Goal: Information Seeking & Learning: Check status

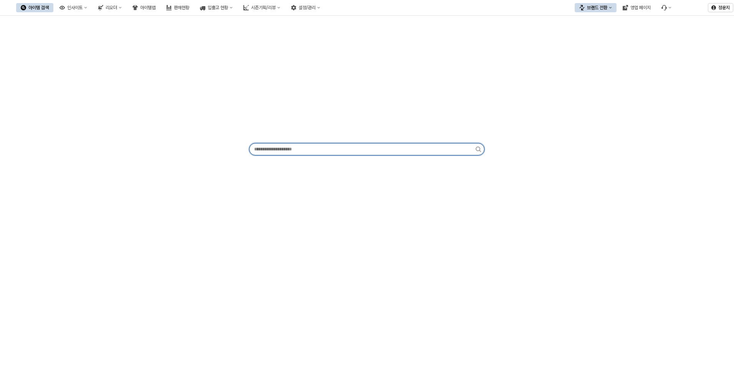
click at [202, 152] on input "앱 프레임" at bounding box center [362, 150] width 226 height 12
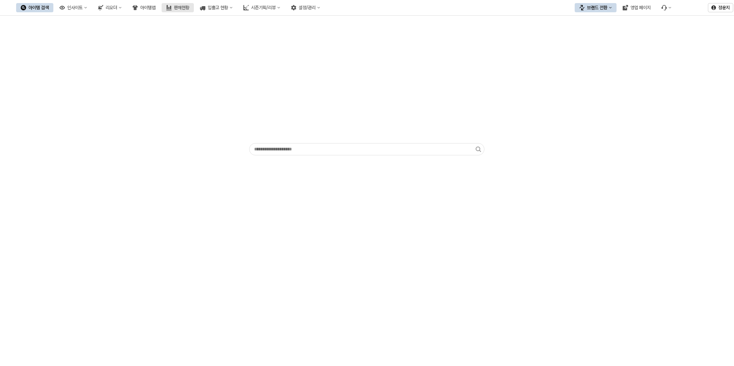
click at [189, 7] on div "판매현황" at bounding box center [181, 7] width 15 height 5
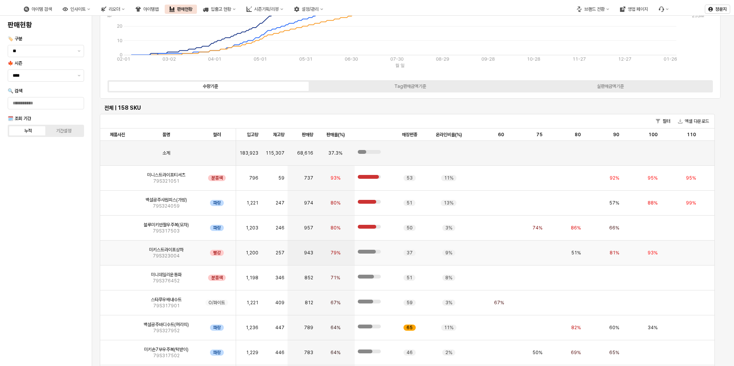
click at [117, 250] on img "앱 프레임" at bounding box center [117, 250] width 0 height 0
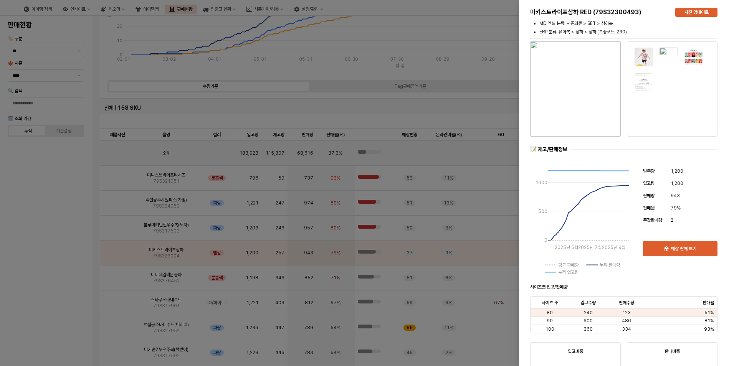
click at [76, 201] on div at bounding box center [367, 183] width 734 height 366
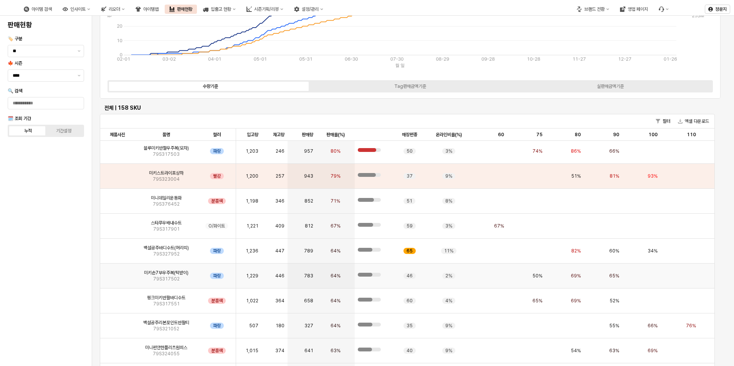
scroll to position [115, 0]
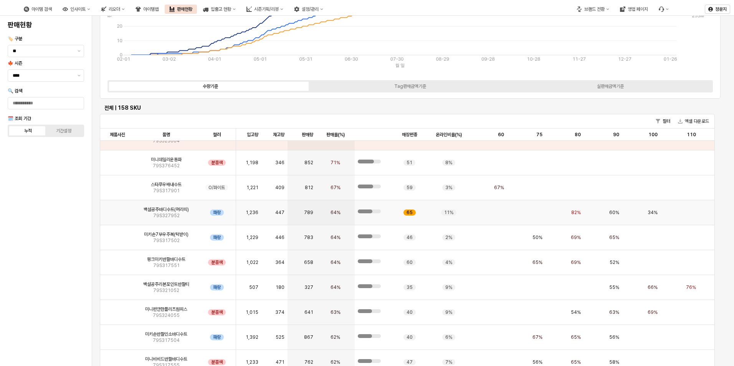
click at [117, 210] on img "앱 프레임" at bounding box center [117, 210] width 0 height 0
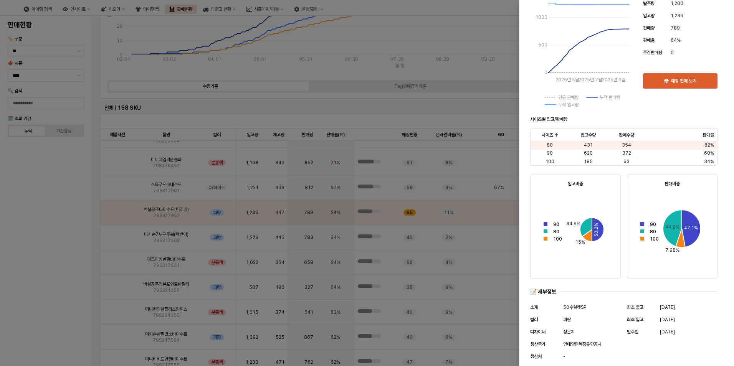
scroll to position [246, 0]
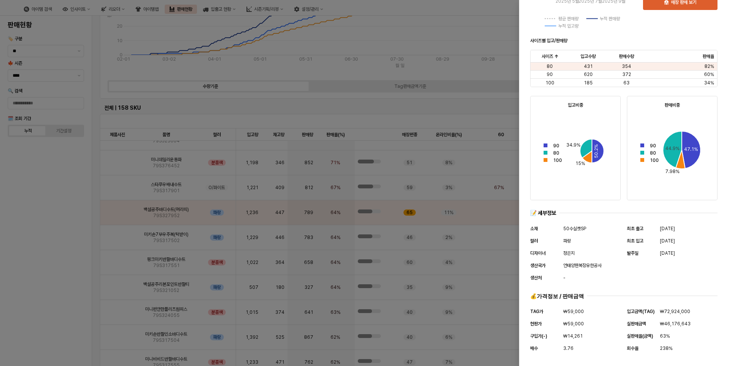
click at [202, 100] on div at bounding box center [367, 183] width 734 height 366
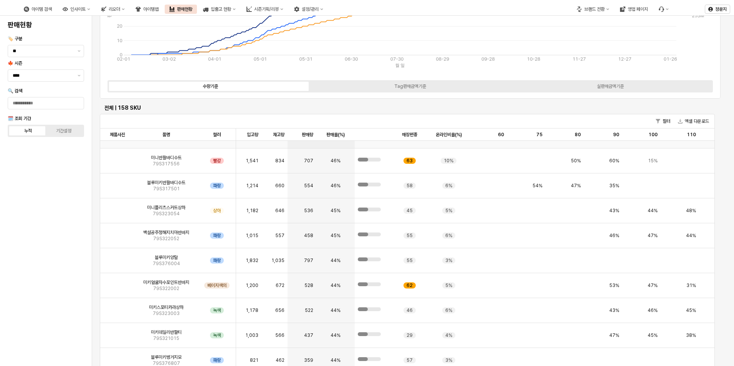
scroll to position [1036, 0]
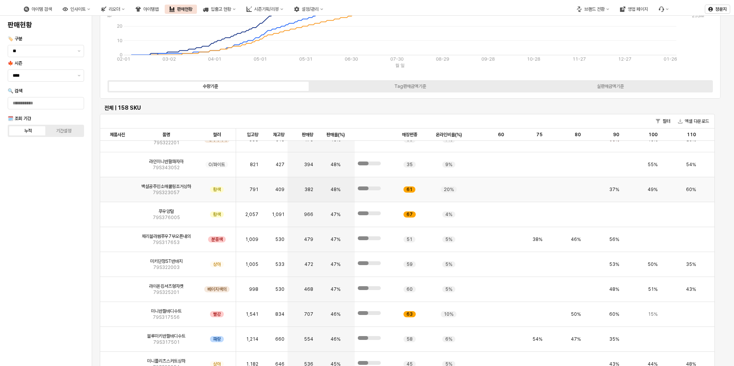
click at [117, 186] on img "앱 프레임" at bounding box center [117, 186] width 0 height 0
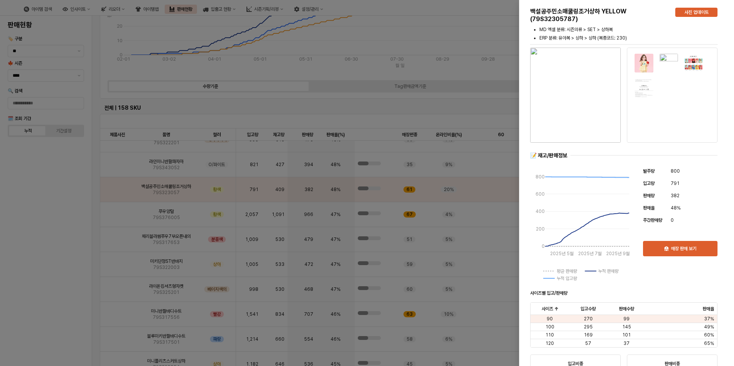
click at [202, 63] on img at bounding box center [644, 63] width 20 height 20
click at [202, 72] on div at bounding box center [367, 183] width 734 height 366
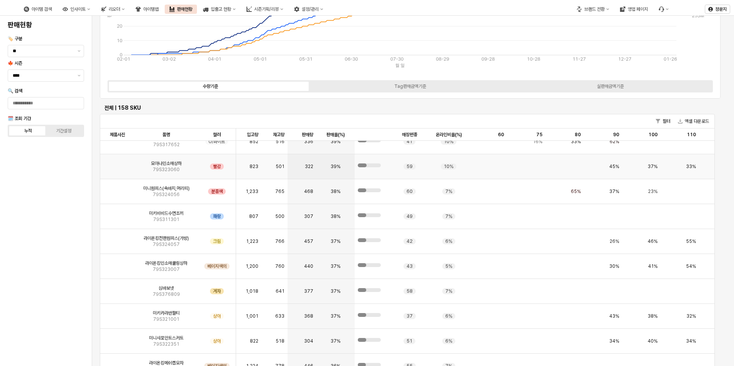
scroll to position [2072, 0]
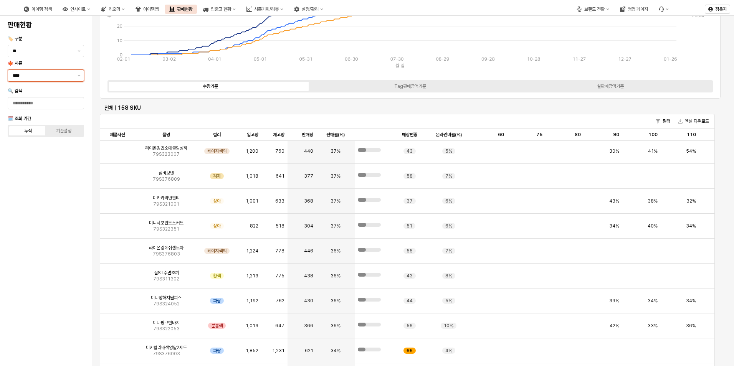
click at [46, 78] on input "****" at bounding box center [43, 76] width 60 height 8
click at [38, 157] on div "25FA" at bounding box center [44, 156] width 62 height 6
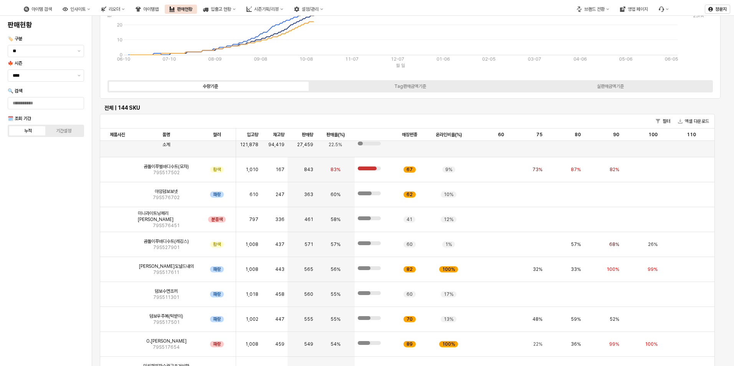
scroll to position [0, 0]
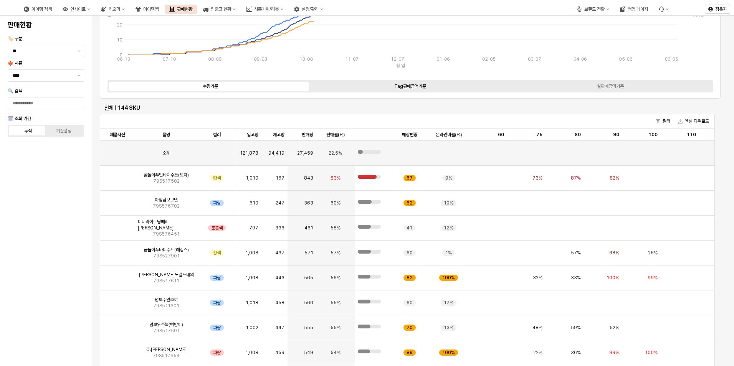
click at [202, 87] on div "Tag판매금액기준" at bounding box center [410, 86] width 32 height 5
click at [202, 87] on label "수량기준" at bounding box center [210, 86] width 200 height 7
click at [202, 87] on div "실판매금액기준" at bounding box center [610, 86] width 27 height 5
click at [180, 85] on label "수량기준" at bounding box center [210, 86] width 200 height 7
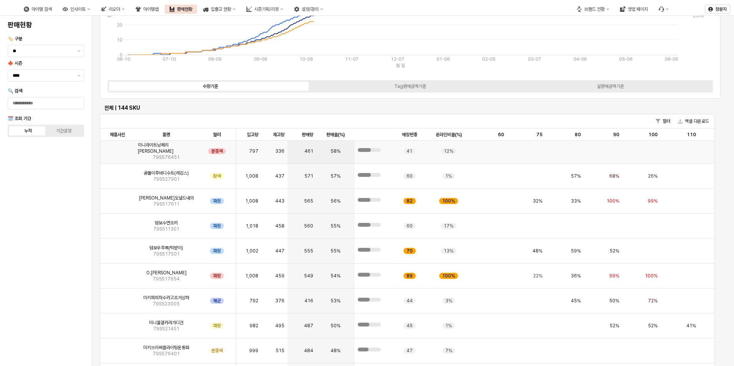
scroll to position [115, 0]
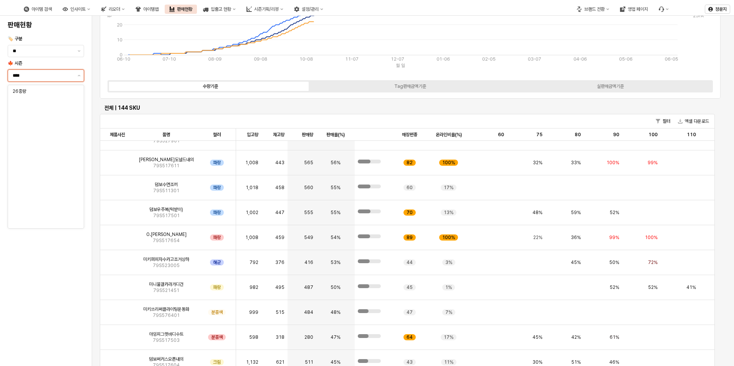
click at [55, 73] on input "****" at bounding box center [43, 76] width 60 height 8
click at [39, 140] on div "25중량" at bounding box center [44, 144] width 62 height 8
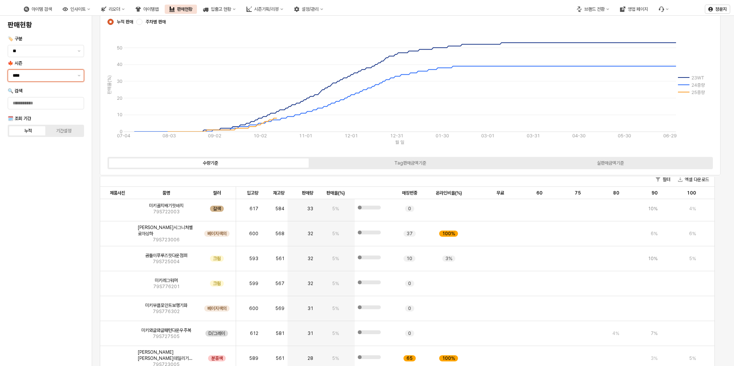
scroll to position [2648, 0]
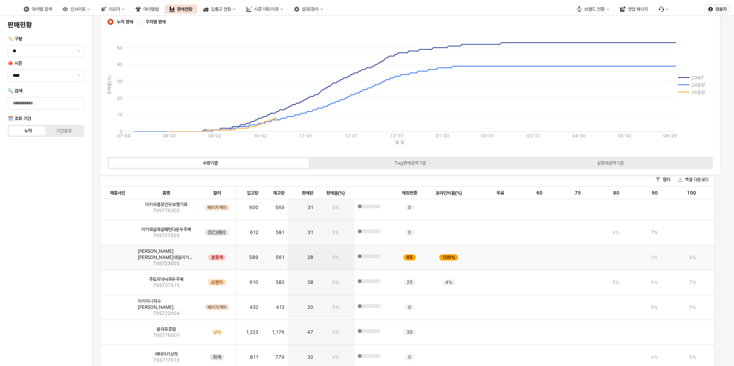
click at [107, 262] on div "앱 프레임" at bounding box center [117, 257] width 35 height 25
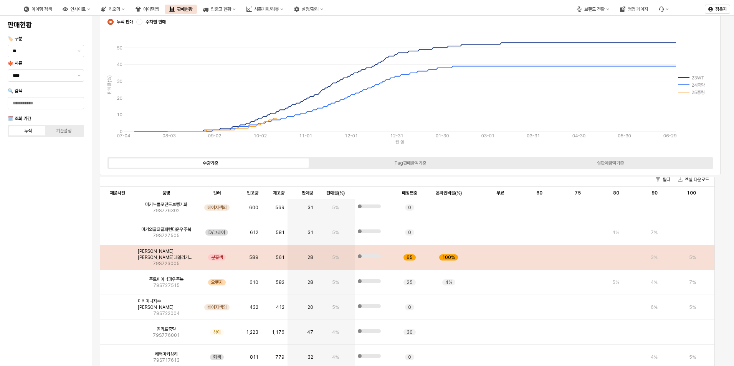
click at [117, 254] on img "앱 프레임" at bounding box center [117, 254] width 0 height 0
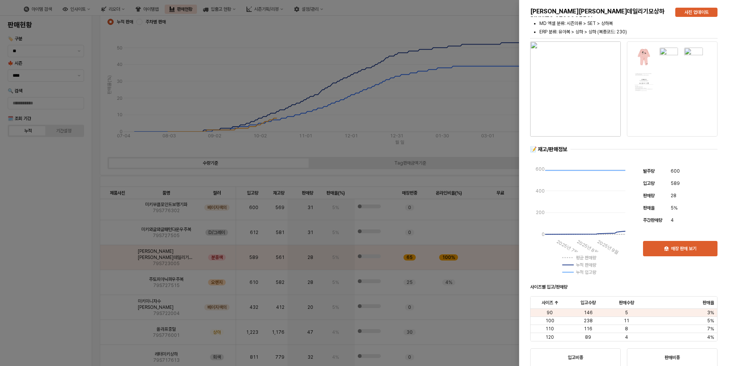
drag, startPoint x: 481, startPoint y: 108, endPoint x: 452, endPoint y: 128, distance: 34.7
click at [202, 108] on div at bounding box center [367, 183] width 734 height 366
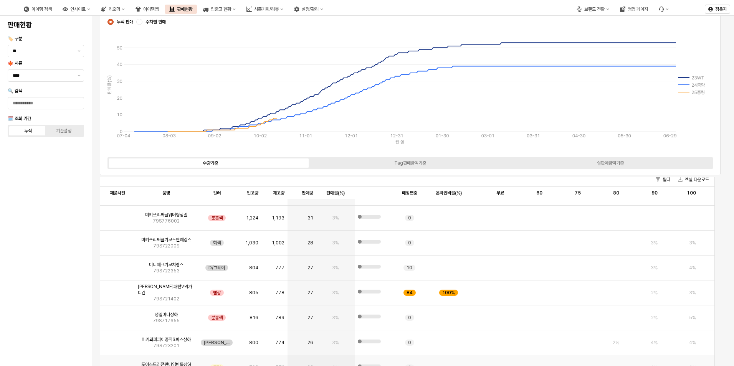
scroll to position [3185, 0]
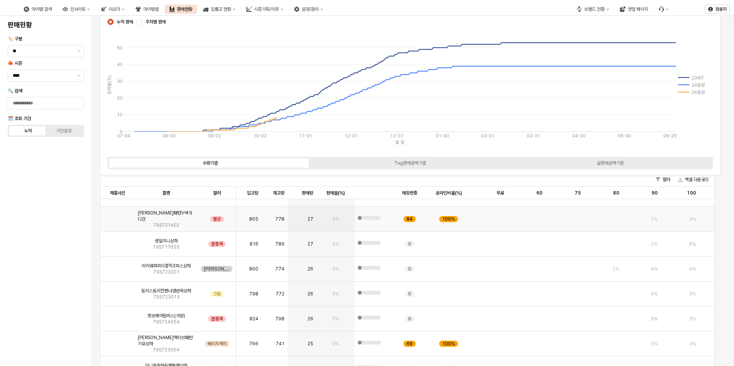
click at [117, 216] on img "앱 프레임" at bounding box center [117, 216] width 0 height 0
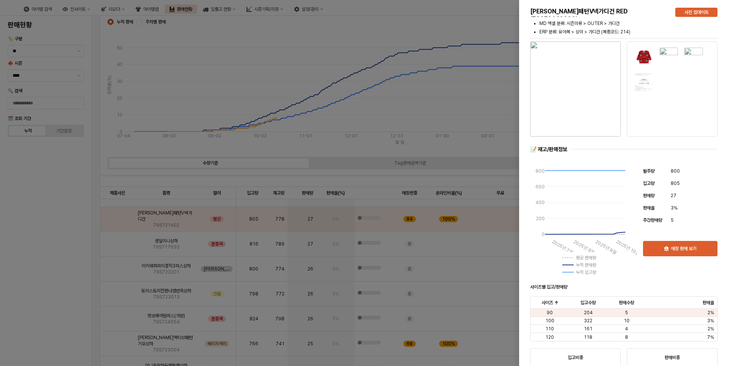
click at [202, 148] on div at bounding box center [367, 183] width 734 height 366
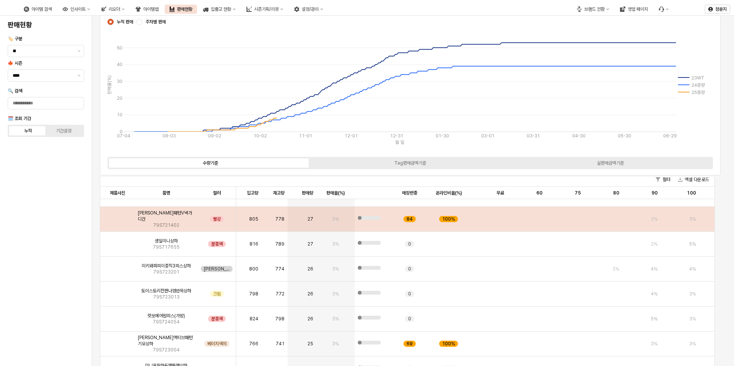
scroll to position [3262, 0]
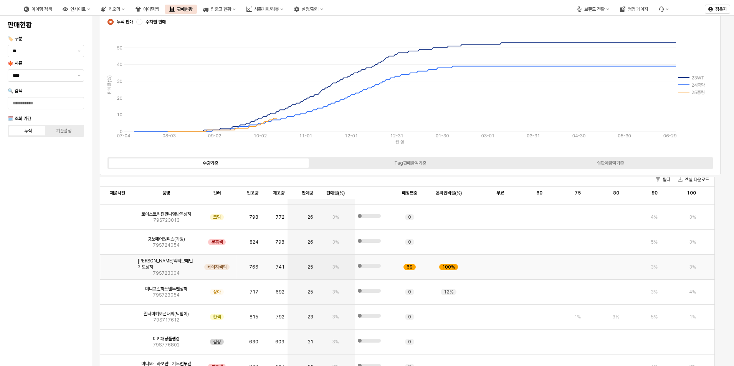
click at [117, 264] on img "앱 프레임" at bounding box center [117, 264] width 0 height 0
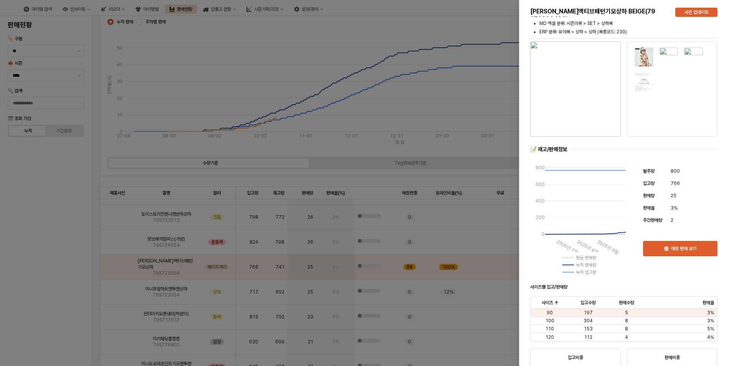
click at [202, 110] on div at bounding box center [367, 183] width 734 height 366
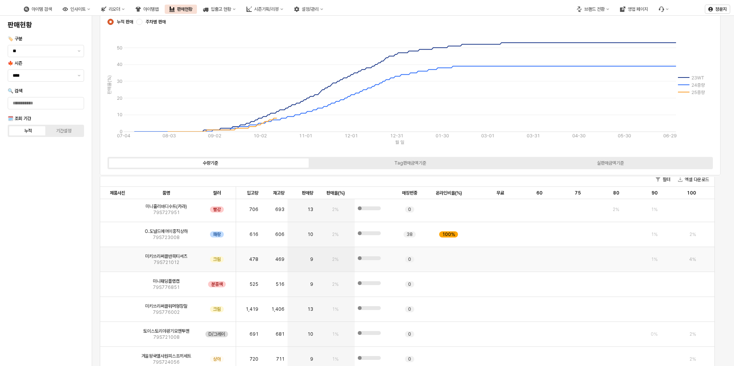
scroll to position [3952, 0]
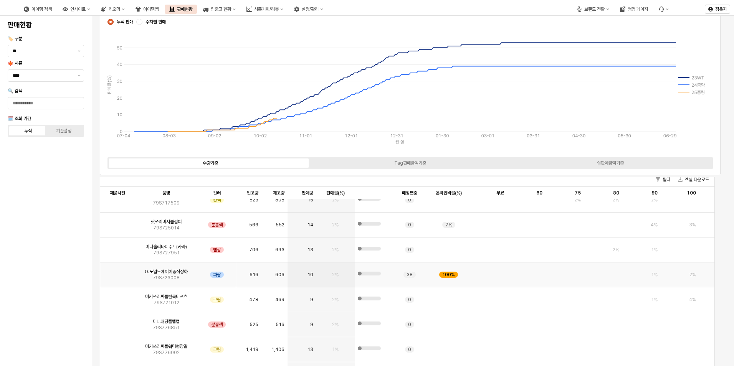
click at [117, 272] on img "앱 프레임" at bounding box center [117, 272] width 0 height 0
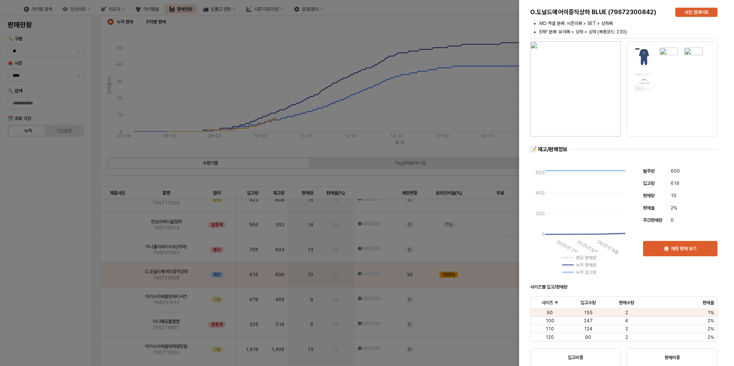
click at [202, 85] on div at bounding box center [367, 183] width 734 height 366
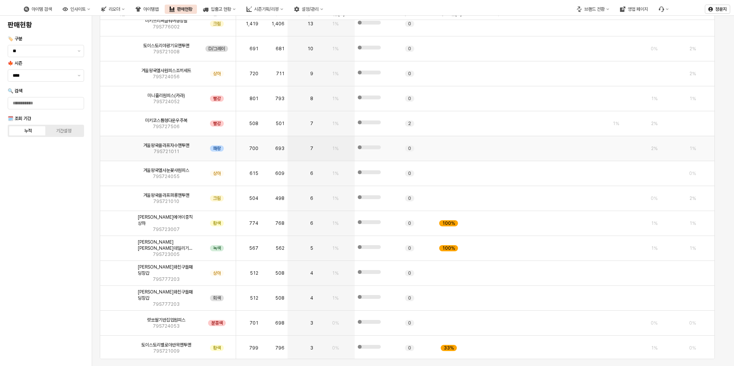
scroll to position [4106, 0]
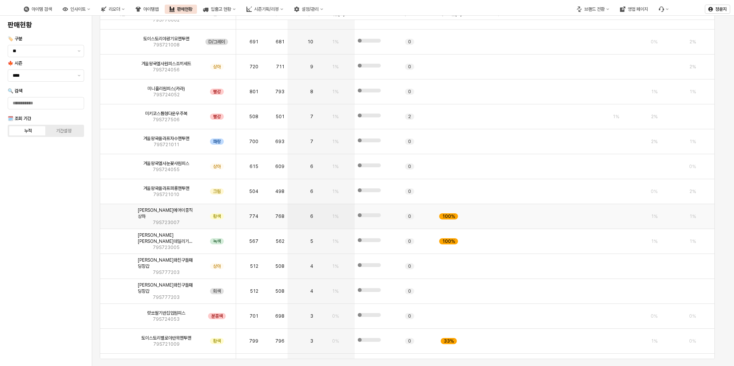
click at [117, 213] on img "앱 프레임" at bounding box center [117, 213] width 0 height 0
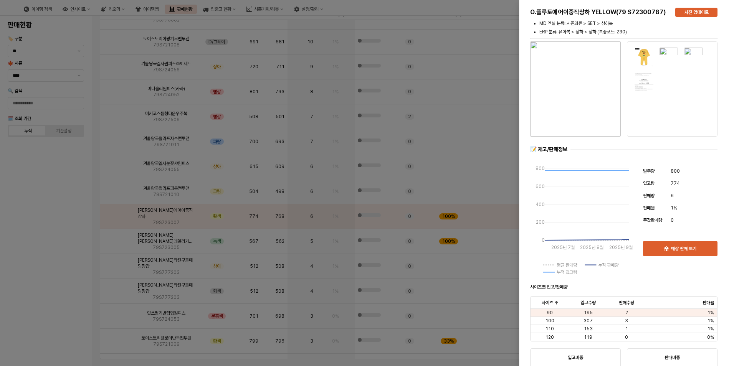
click at [202, 145] on div at bounding box center [367, 183] width 734 height 366
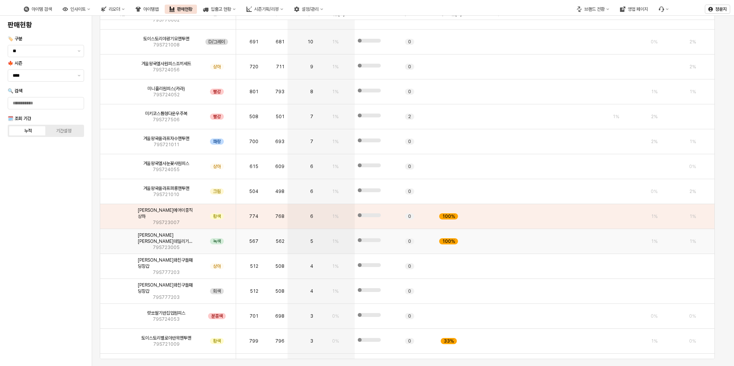
click at [117, 238] on img "앱 프레임" at bounding box center [117, 238] width 0 height 0
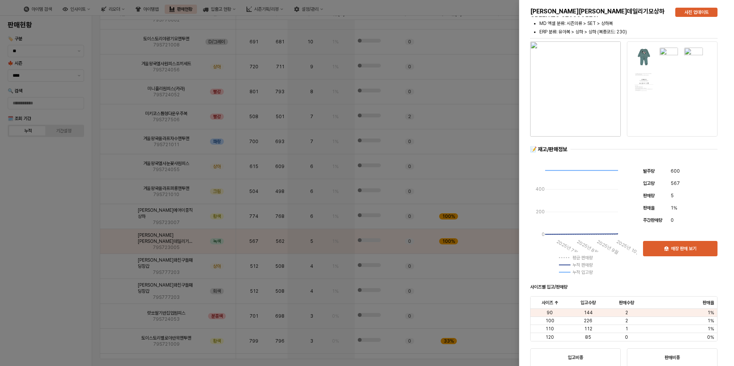
drag, startPoint x: 504, startPoint y: 142, endPoint x: 508, endPoint y: 141, distance: 4.2
click at [202, 142] on div at bounding box center [367, 183] width 734 height 366
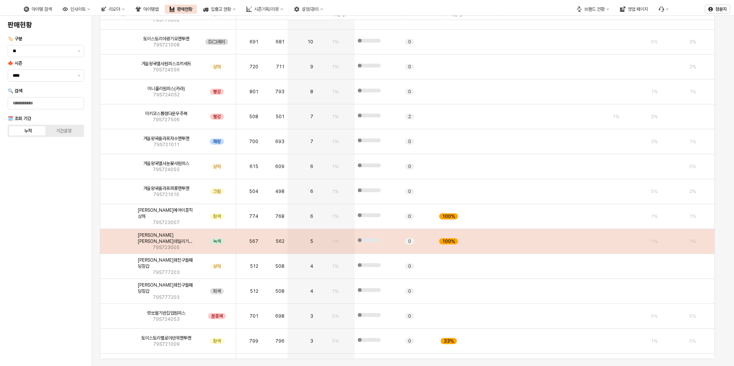
click at [117, 238] on img "앱 프레임" at bounding box center [117, 238] width 0 height 0
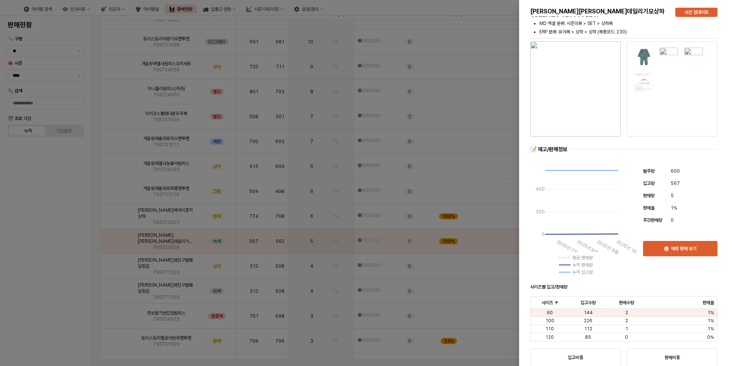
drag, startPoint x: 104, startPoint y: 226, endPoint x: 110, endPoint y: 224, distance: 6.8
click at [104, 226] on div at bounding box center [367, 183] width 734 height 366
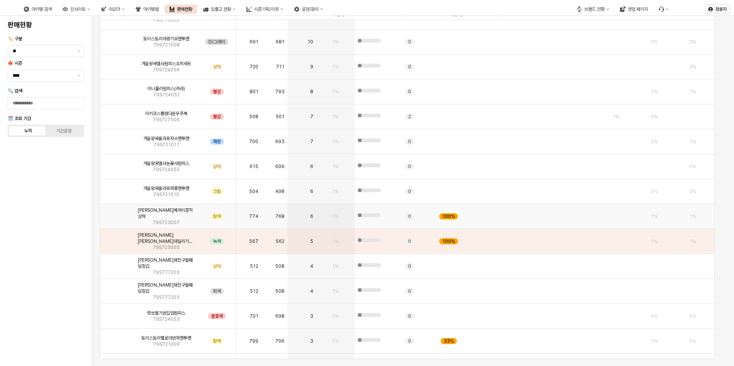
click at [117, 213] on img "앱 프레임" at bounding box center [117, 213] width 0 height 0
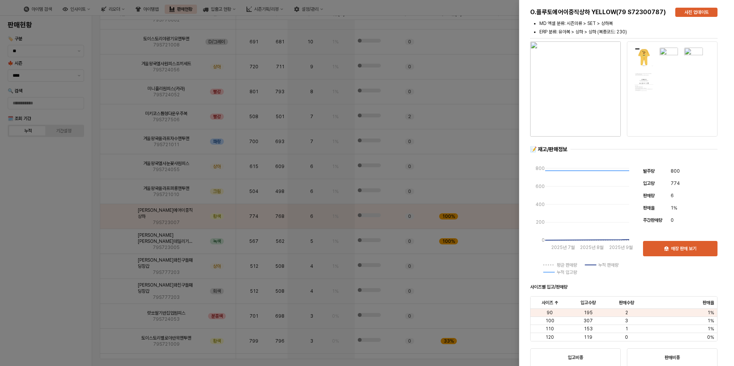
click at [202, 140] on div at bounding box center [367, 183] width 734 height 366
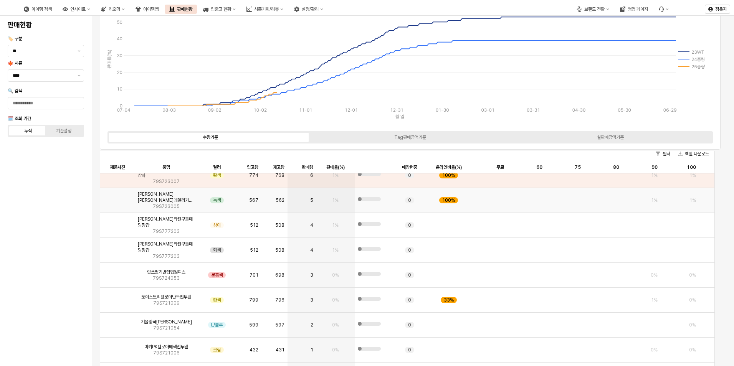
scroll to position [0, 0]
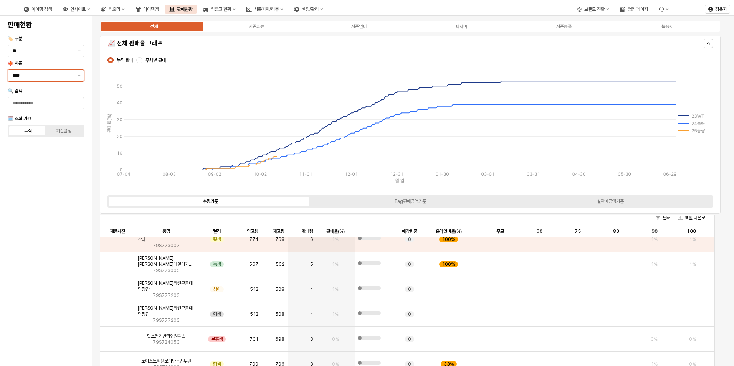
click at [57, 78] on input "****" at bounding box center [43, 76] width 60 height 8
click at [38, 178] on div "25SP" at bounding box center [46, 183] width 76 height 12
type input "****"
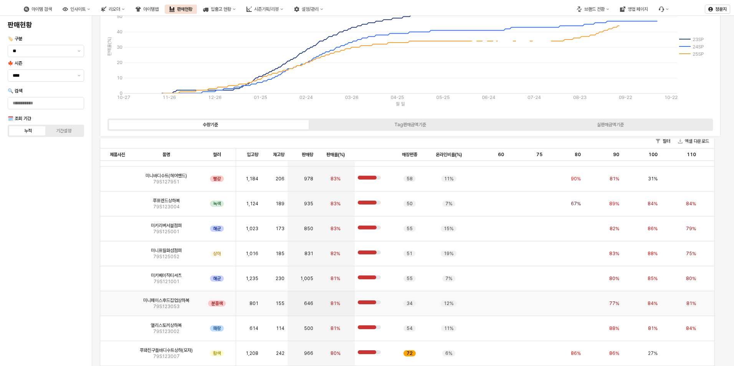
scroll to position [307, 0]
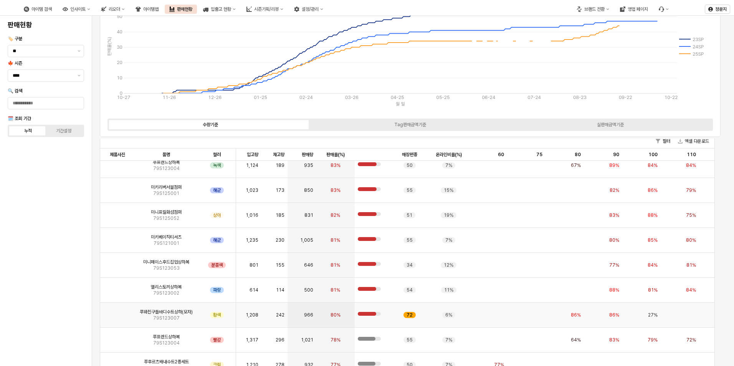
click at [117, 312] on img "앱 프레임" at bounding box center [117, 312] width 0 height 0
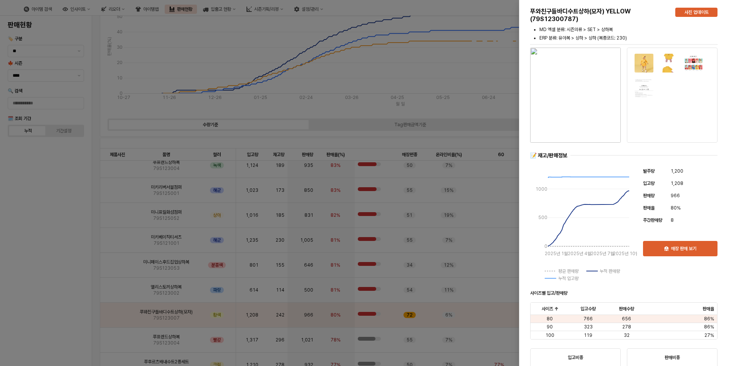
click at [202, 134] on div at bounding box center [367, 183] width 734 height 366
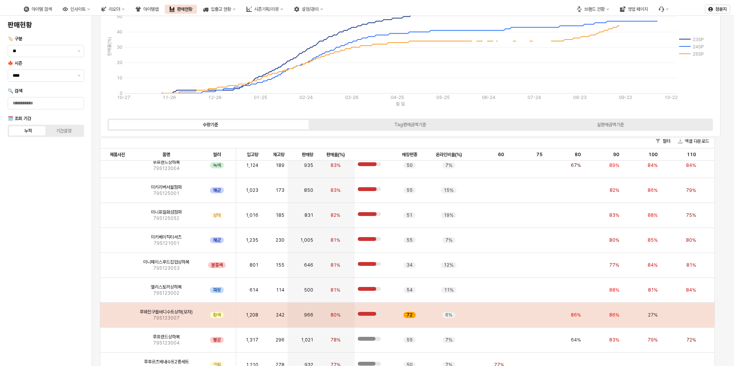
click at [117, 312] on img "앱 프레임" at bounding box center [117, 312] width 0 height 0
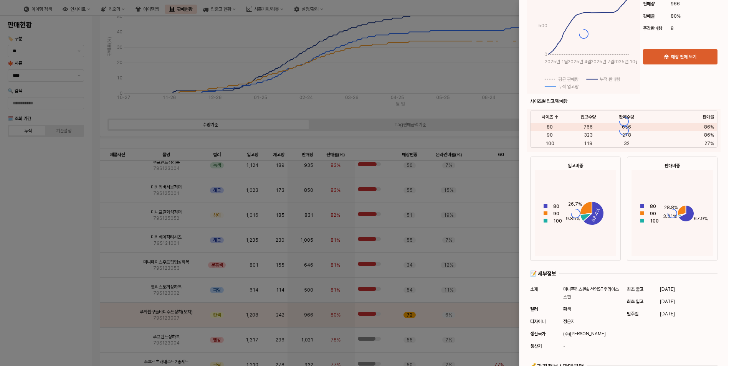
scroll to position [262, 0]
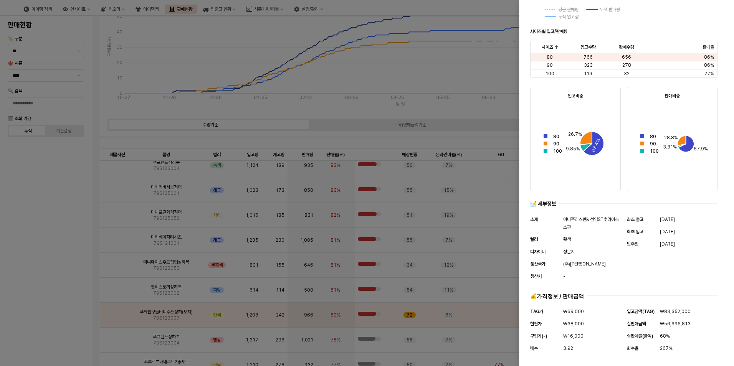
click at [202, 135] on div at bounding box center [367, 183] width 734 height 366
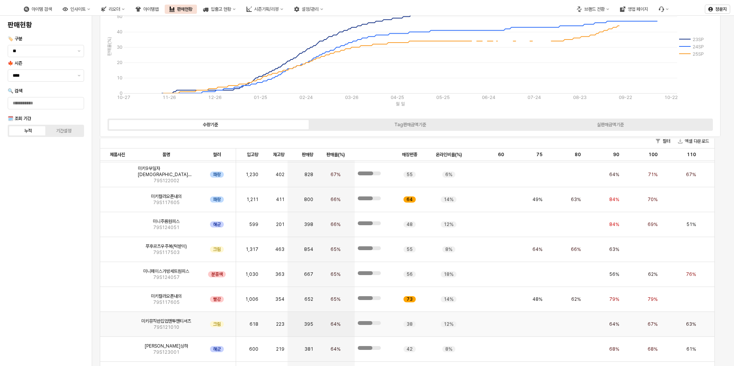
scroll to position [729, 0]
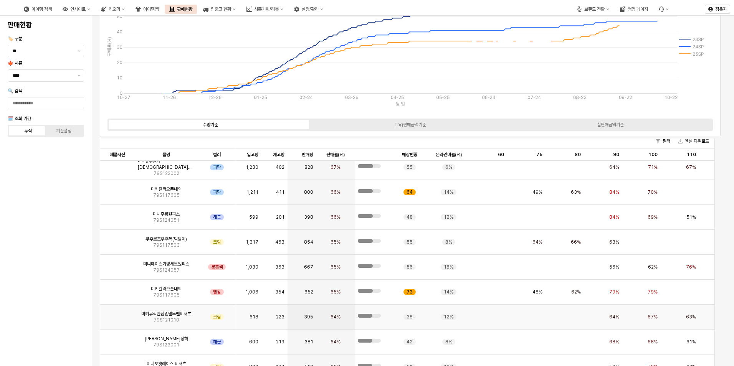
click at [117, 314] on img "앱 프레임" at bounding box center [117, 314] width 0 height 0
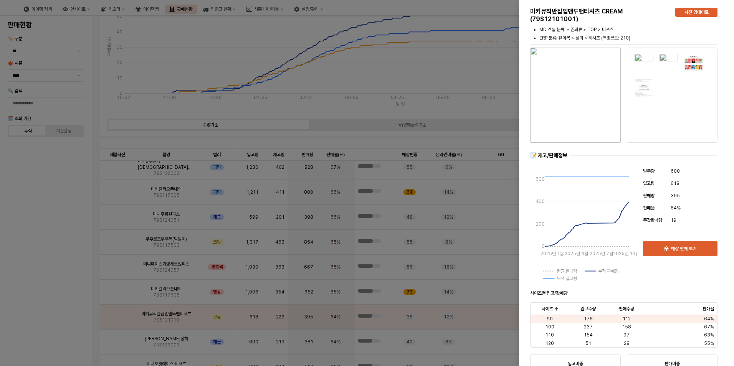
click at [202, 81] on div at bounding box center [367, 183] width 734 height 366
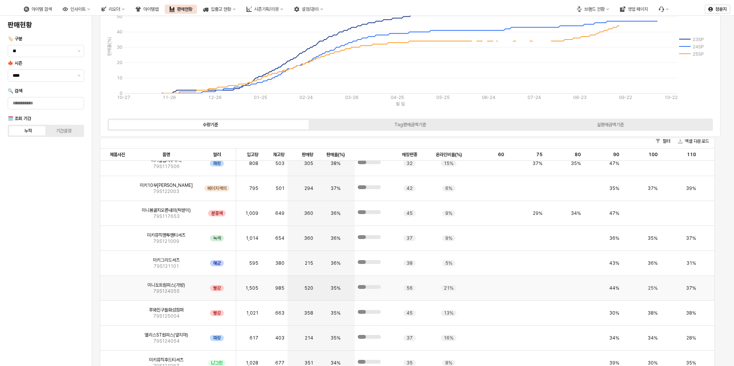
scroll to position [2418, 0]
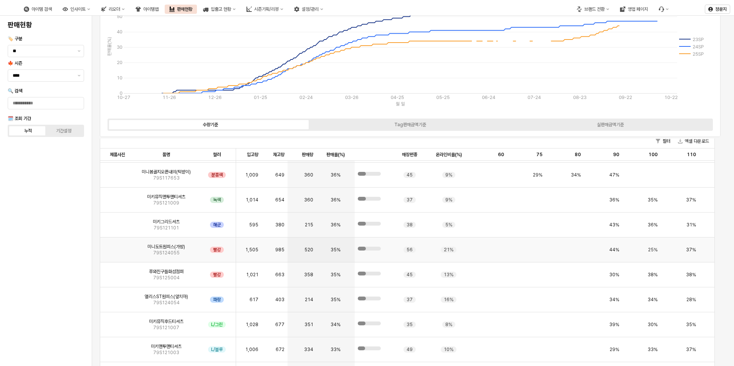
click at [117, 247] on img "앱 프레임" at bounding box center [117, 247] width 0 height 0
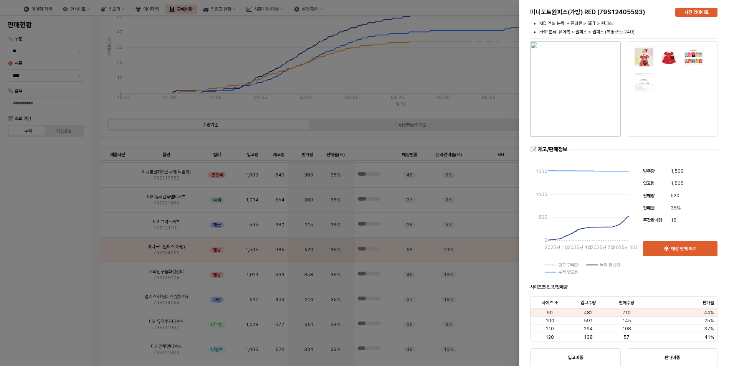
click at [202, 76] on div at bounding box center [367, 183] width 734 height 366
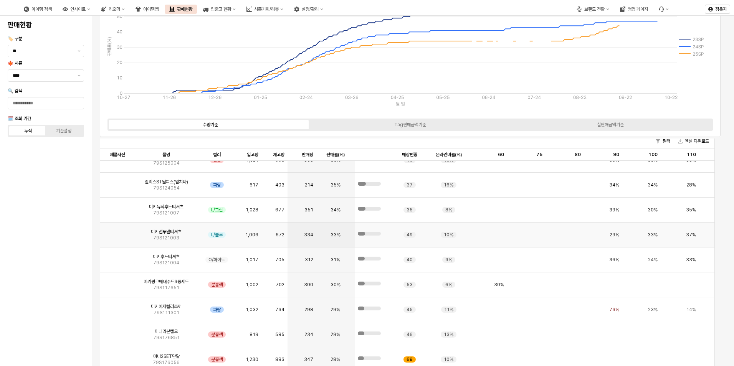
scroll to position [2533, 0]
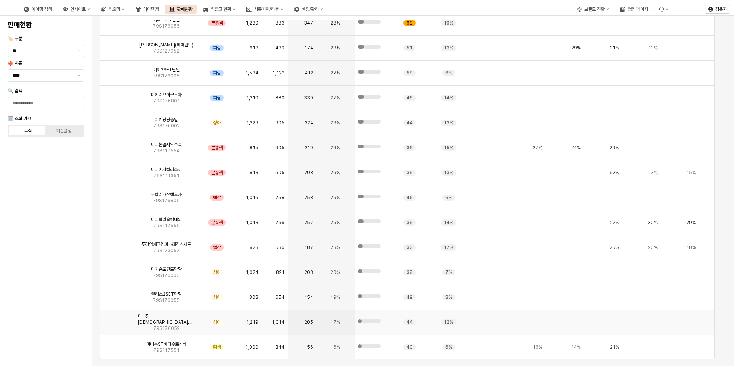
scroll to position [2693, 0]
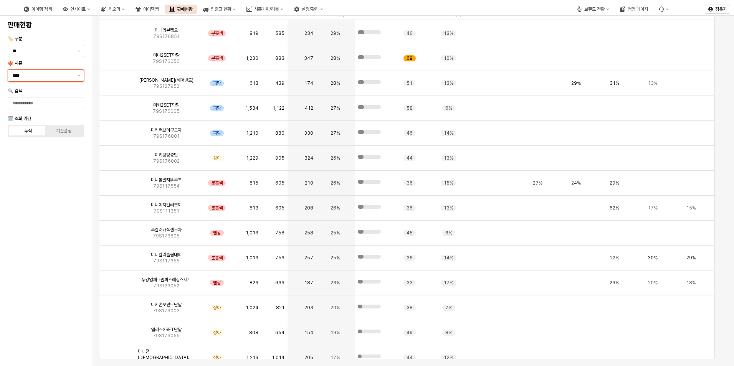
click at [23, 70] on div "****" at bounding box center [41, 76] width 66 height 12
click at [30, 129] on div "26SP" at bounding box center [44, 130] width 62 height 6
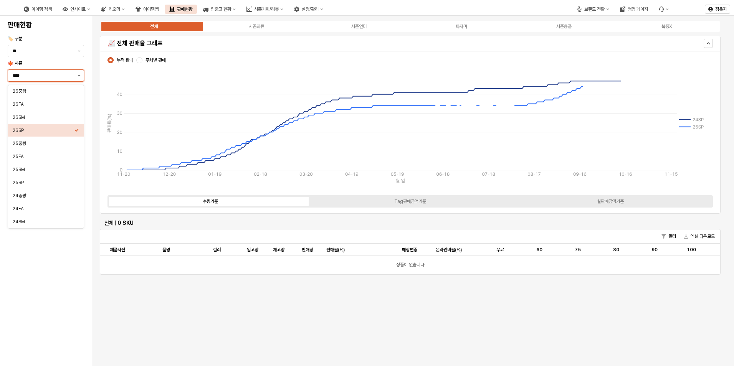
click at [75, 74] on button "제안 사항 표시" at bounding box center [78, 76] width 9 height 12
click at [42, 109] on div "26FA" at bounding box center [46, 104] width 76 height 12
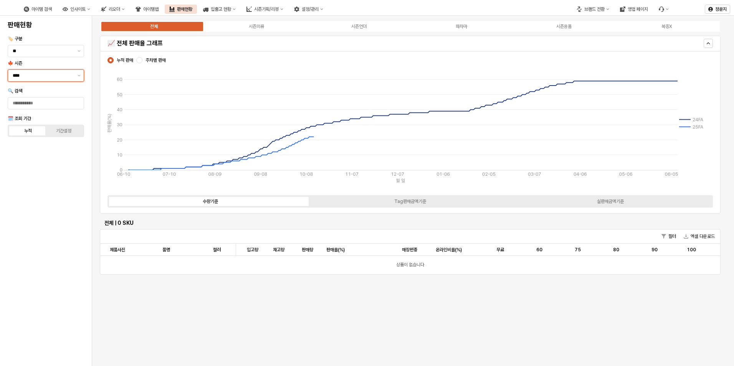
click at [67, 76] on input "****" at bounding box center [43, 76] width 60 height 8
click at [30, 104] on div "26FA" at bounding box center [44, 104] width 62 height 6
click at [24, 159] on div "25FA" at bounding box center [44, 156] width 62 height 6
type input "****"
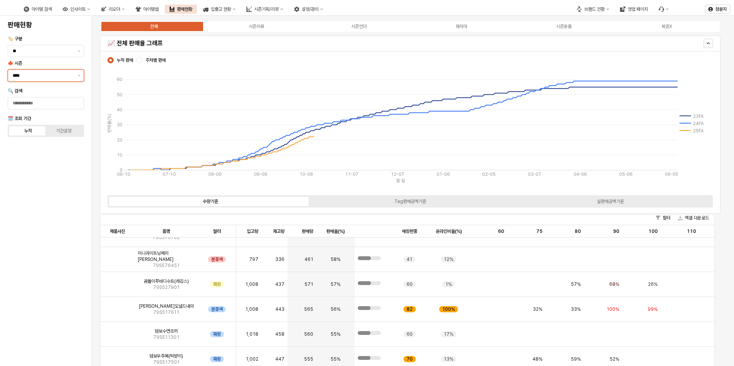
scroll to position [192, 0]
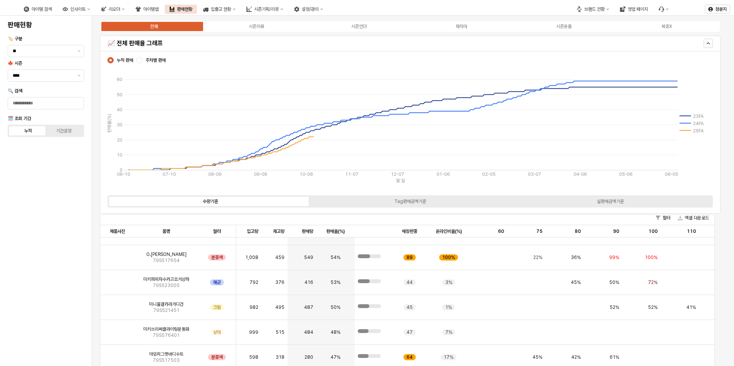
click at [59, 254] on div "판매현황 🏷️ 구분 ** 🍁 시즌 **** 🔍 검색 🗓️ 조회 기간 누적 기간설정" at bounding box center [46, 191] width 83 height 344
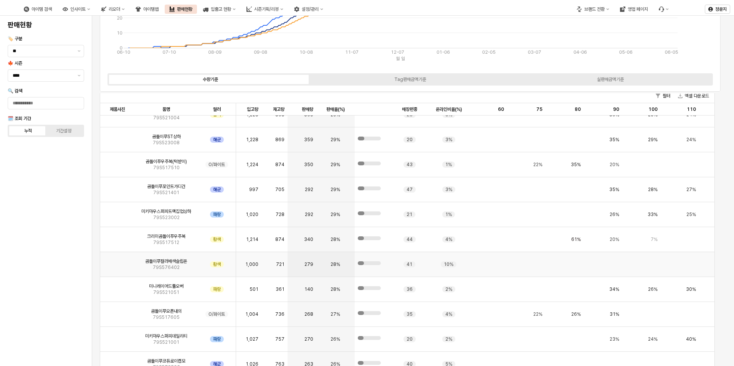
scroll to position [806, 0]
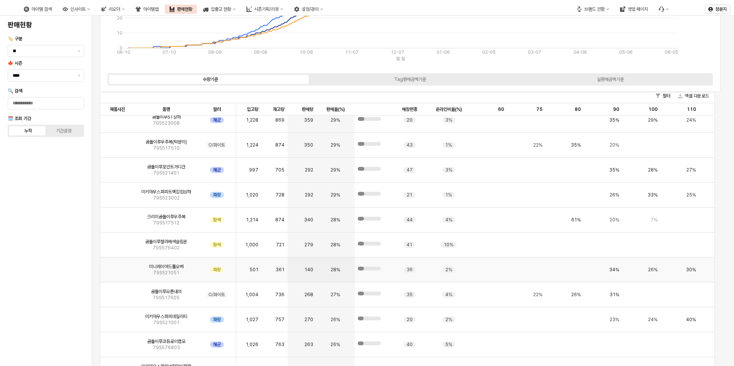
click at [117, 267] on img "앱 프레임" at bounding box center [117, 267] width 0 height 0
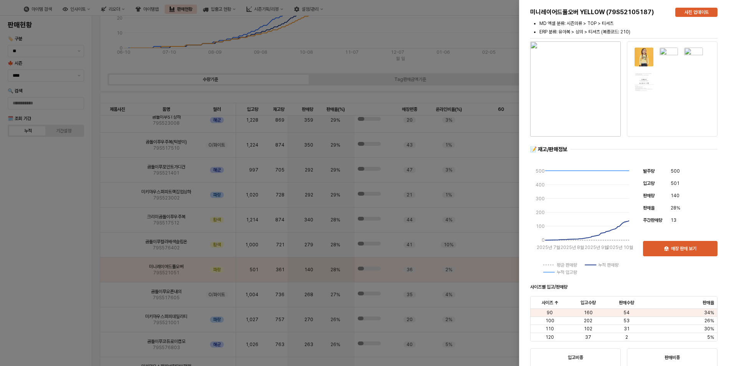
click at [585, 79] on img "button" at bounding box center [575, 88] width 91 height 95
